Goal: Task Accomplishment & Management: Use online tool/utility

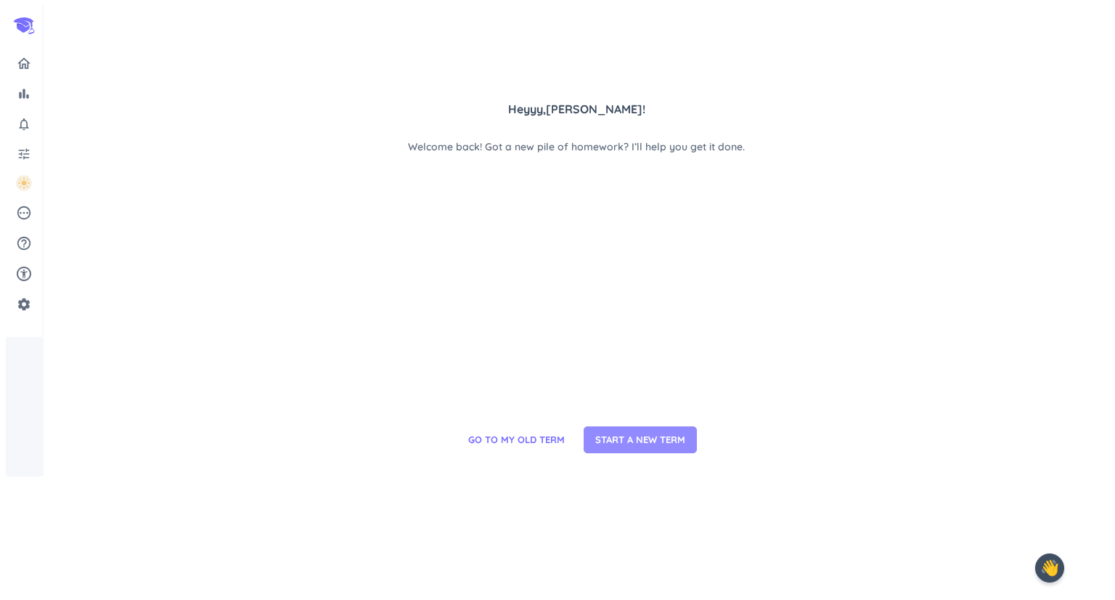
click at [600, 447] on span "START A NEW TERM" at bounding box center [640, 440] width 90 height 15
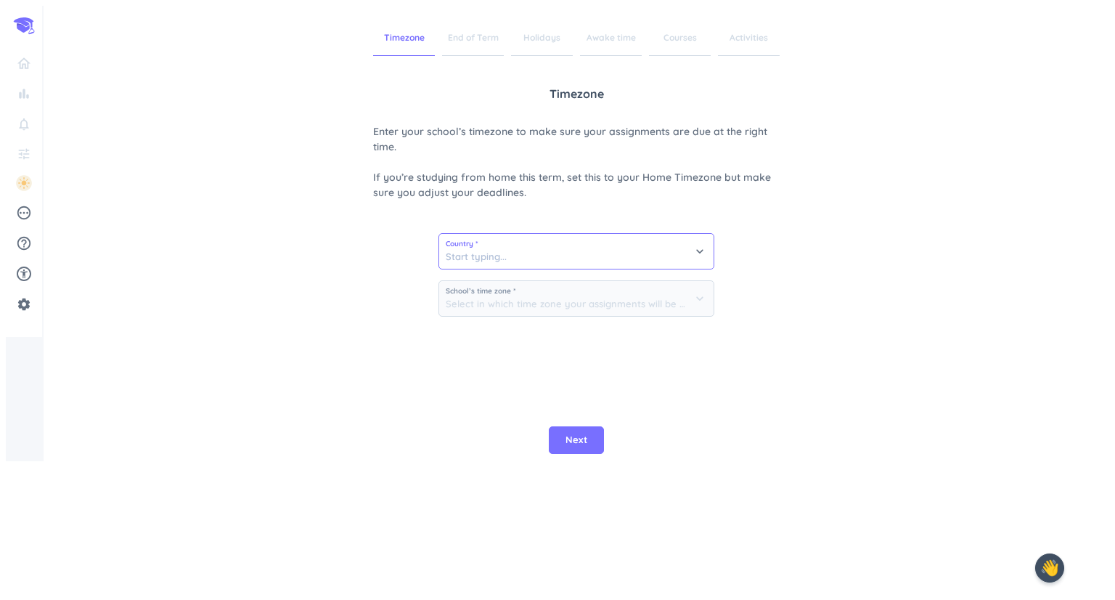
click at [499, 248] on input at bounding box center [576, 251] width 274 height 35
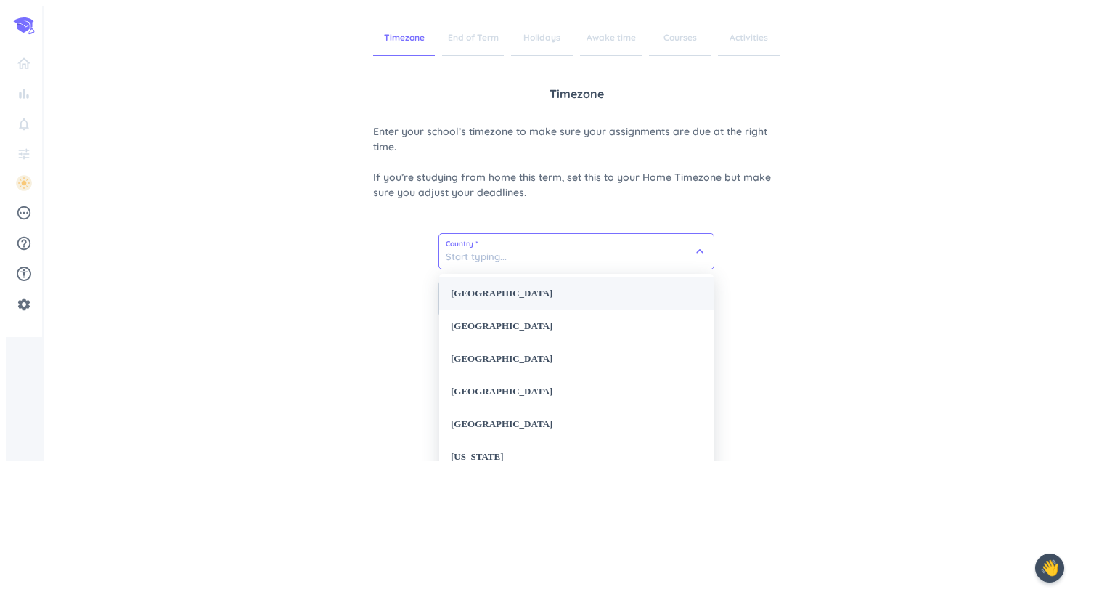
click at [514, 293] on div "[GEOGRAPHIC_DATA]" at bounding box center [576, 293] width 274 height 33
type input "[GEOGRAPHIC_DATA]"
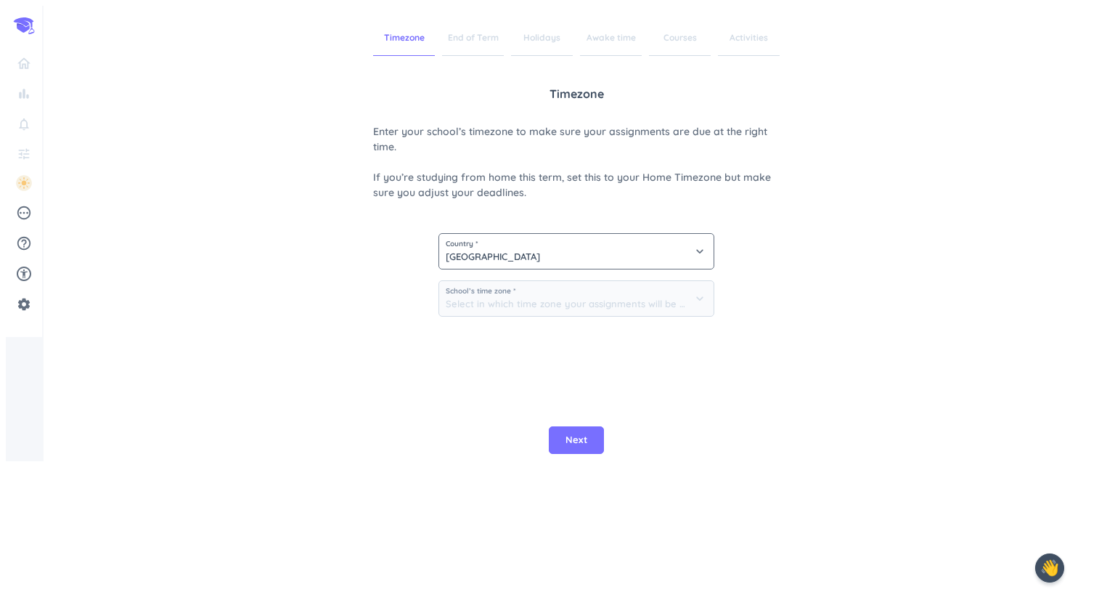
drag, startPoint x: 575, startPoint y: 516, endPoint x: 473, endPoint y: 465, distance: 113.6
click at [473, 461] on div "Timezone End of Term Holidays Awake time Courses Activities Timezone Enter your…" at bounding box center [576, 233] width 1065 height 455
click at [642, 318] on div "School’s time zone * keyboard_arrow_down" at bounding box center [576, 303] width 276 height 47
click at [541, 255] on input "[GEOGRAPHIC_DATA]" at bounding box center [576, 251] width 274 height 35
click at [526, 288] on div "[GEOGRAPHIC_DATA]" at bounding box center [576, 293] width 274 height 33
